Goal: Task Accomplishment & Management: Use online tool/utility

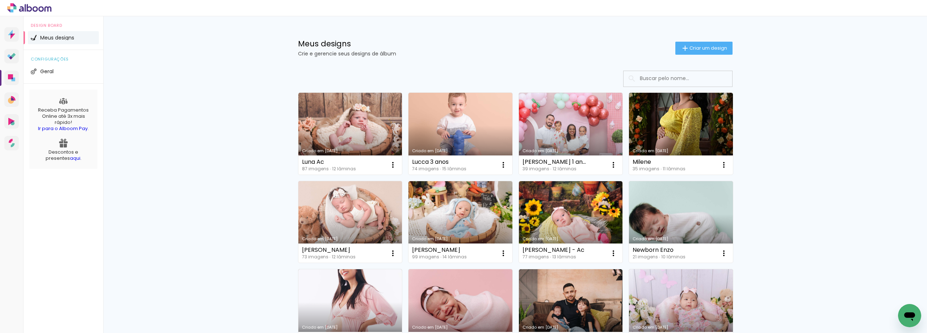
click at [350, 223] on link "Criado em [DATE]" at bounding box center [351, 222] width 104 height 82
